Goal: Check status

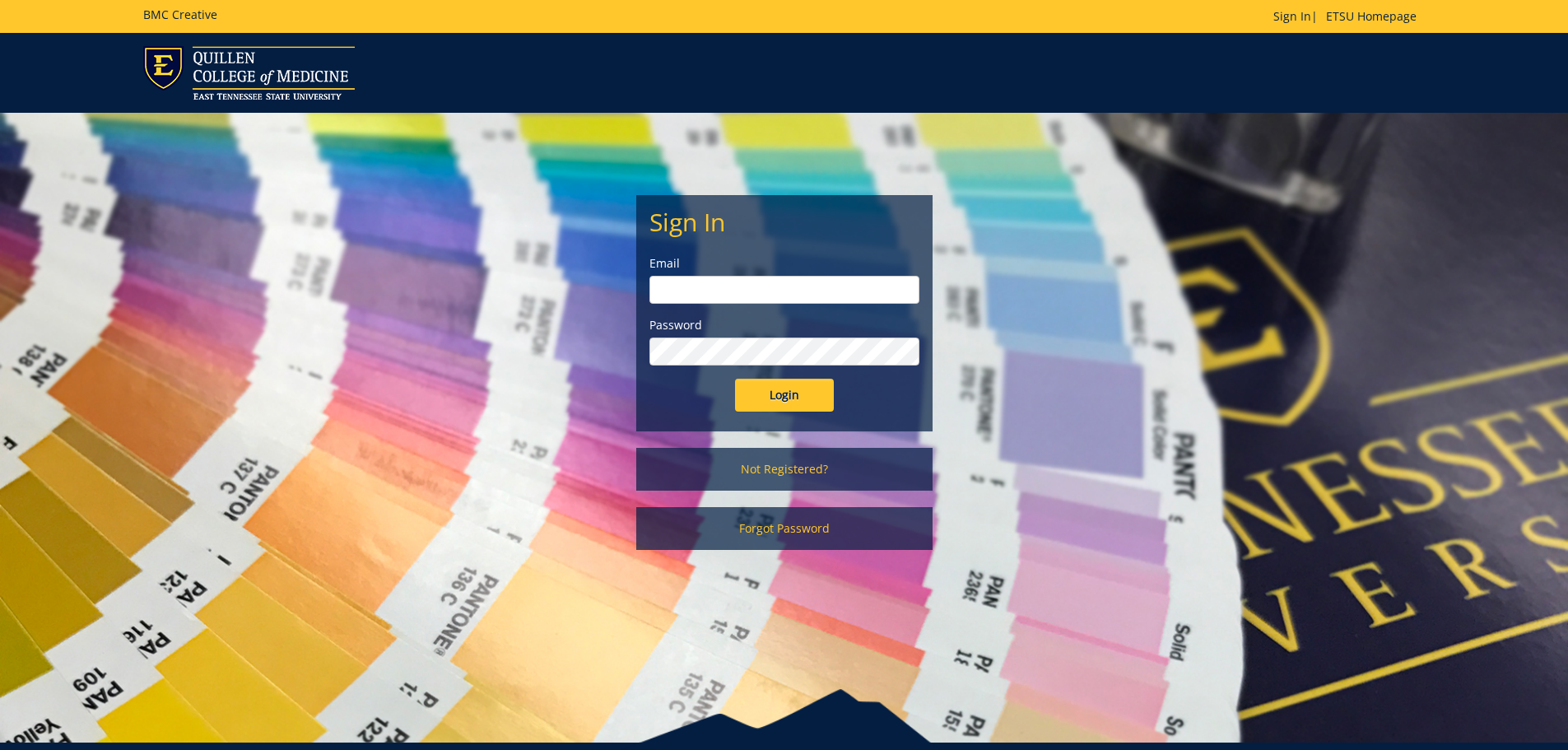
type input "[EMAIL_ADDRESS][DOMAIN_NAME]"
click at [790, 393] on input "Login" at bounding box center [784, 395] width 98 height 33
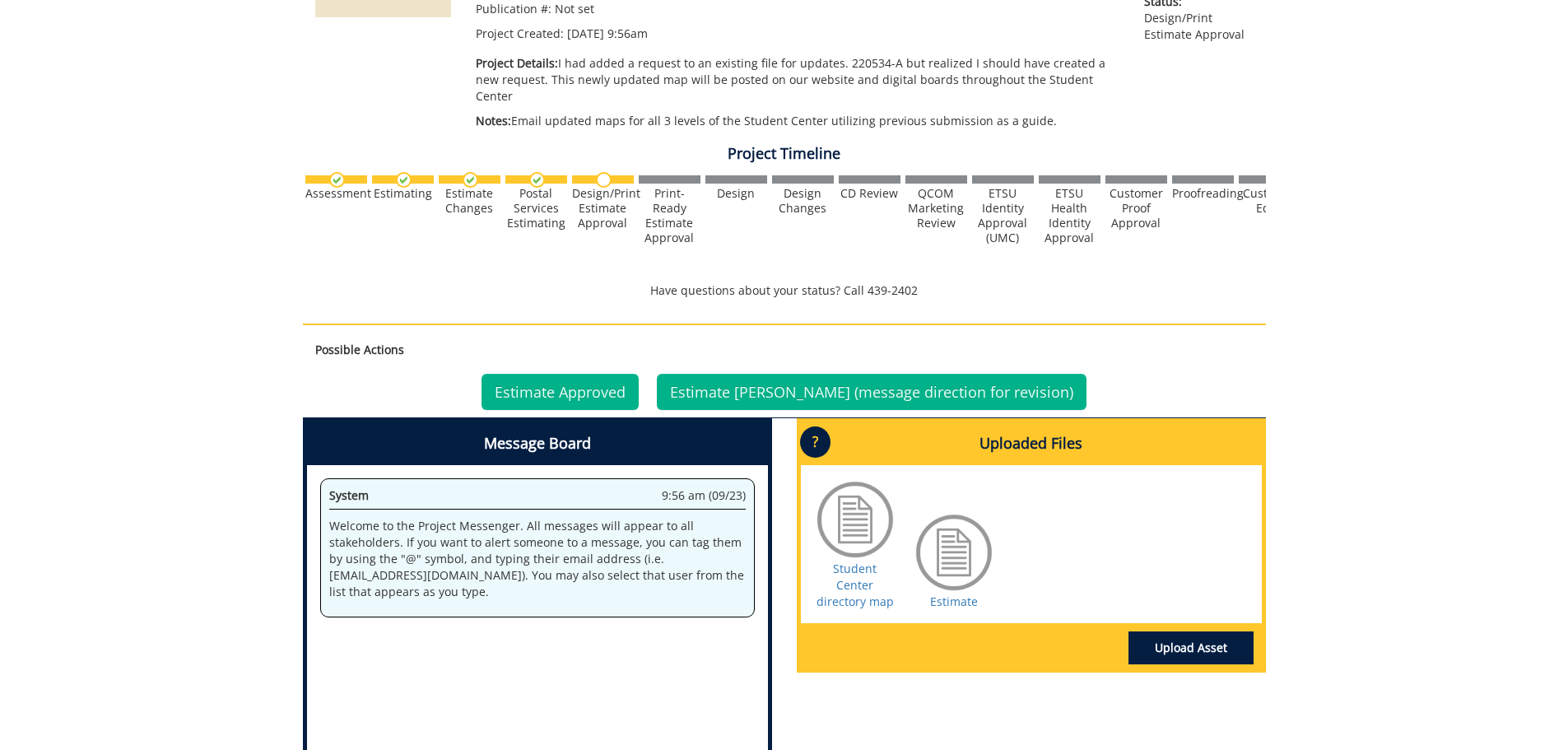
scroll to position [547, 0]
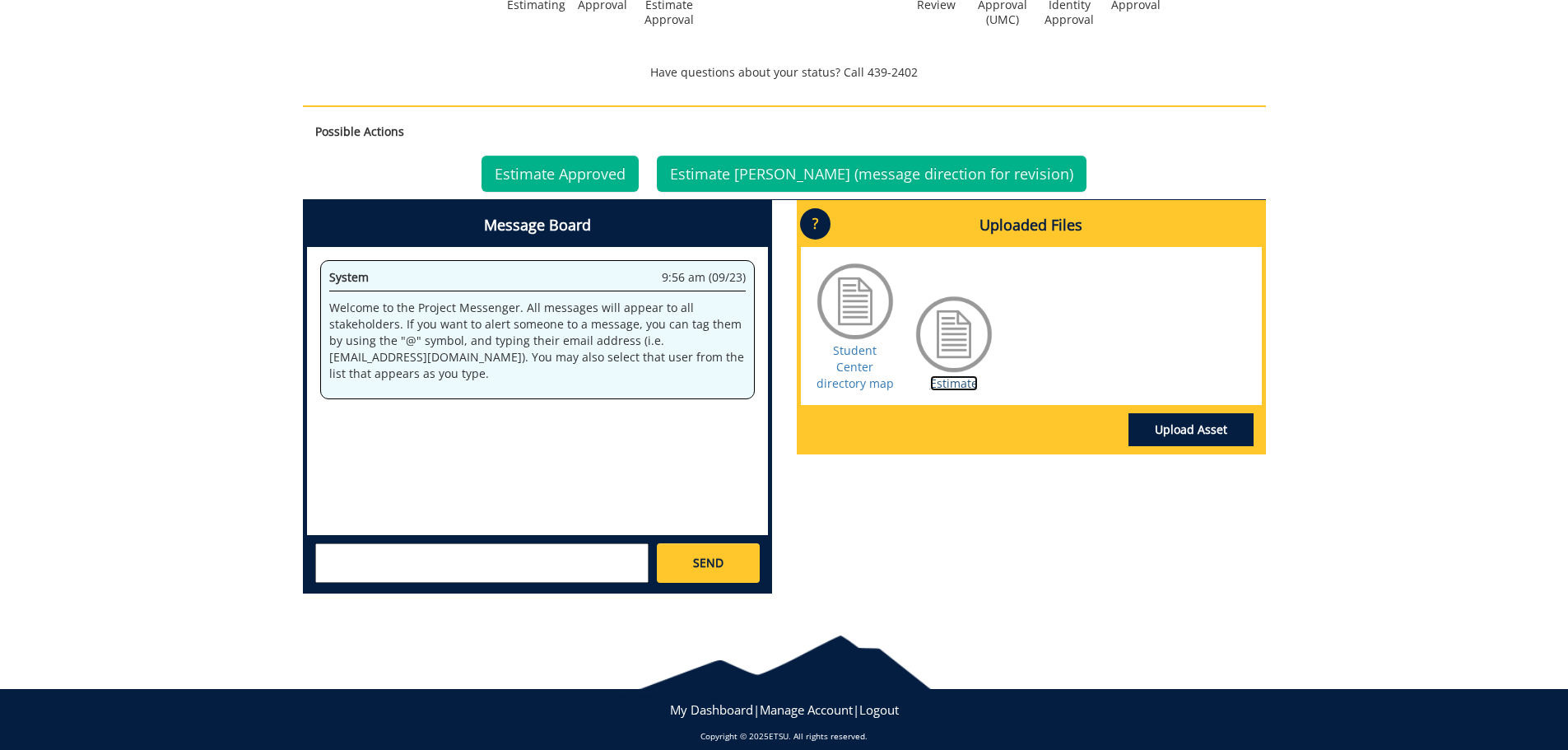
click at [946, 375] on link "Estimate" at bounding box center [954, 383] width 48 height 16
click at [846, 347] on link "Student Center directory map" at bounding box center [855, 366] width 78 height 49
click at [590, 165] on link "Estimate Approved" at bounding box center [560, 174] width 157 height 36
